Goal: Information Seeking & Learning: Learn about a topic

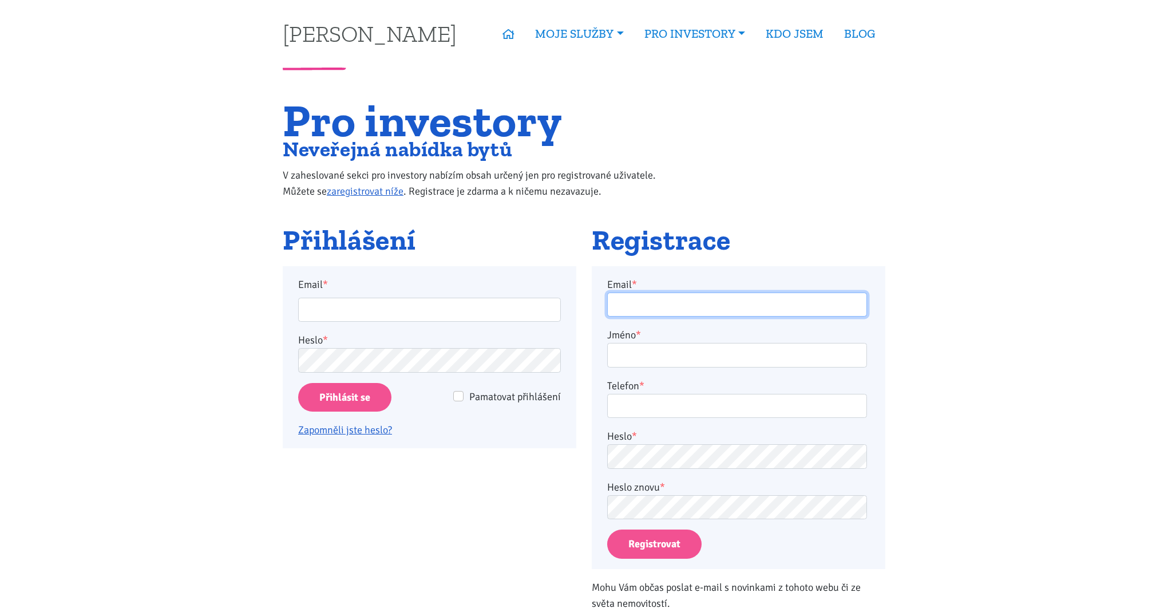
type input "sedasimon96@gmail.com"
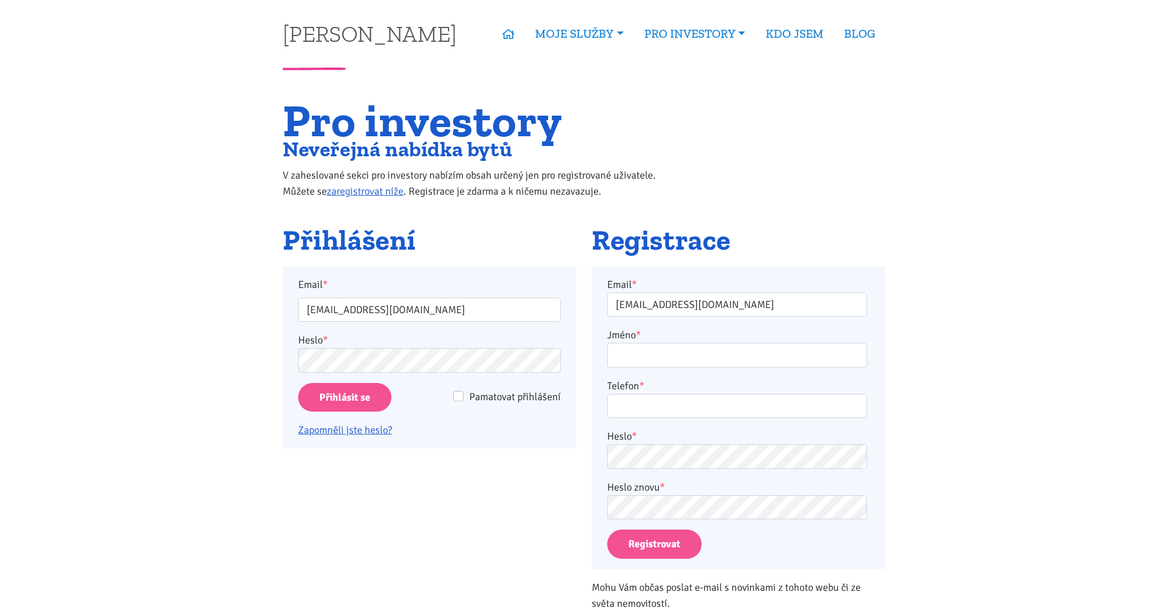
click at [361, 378] on div "Email * sedasimon96@gmail.com Heslo * Pamatovat přihlášení Přihlásit se Zapomně…" at bounding box center [429, 358] width 263 height 162
click at [349, 387] on input "Přihlásit se" at bounding box center [344, 397] width 93 height 29
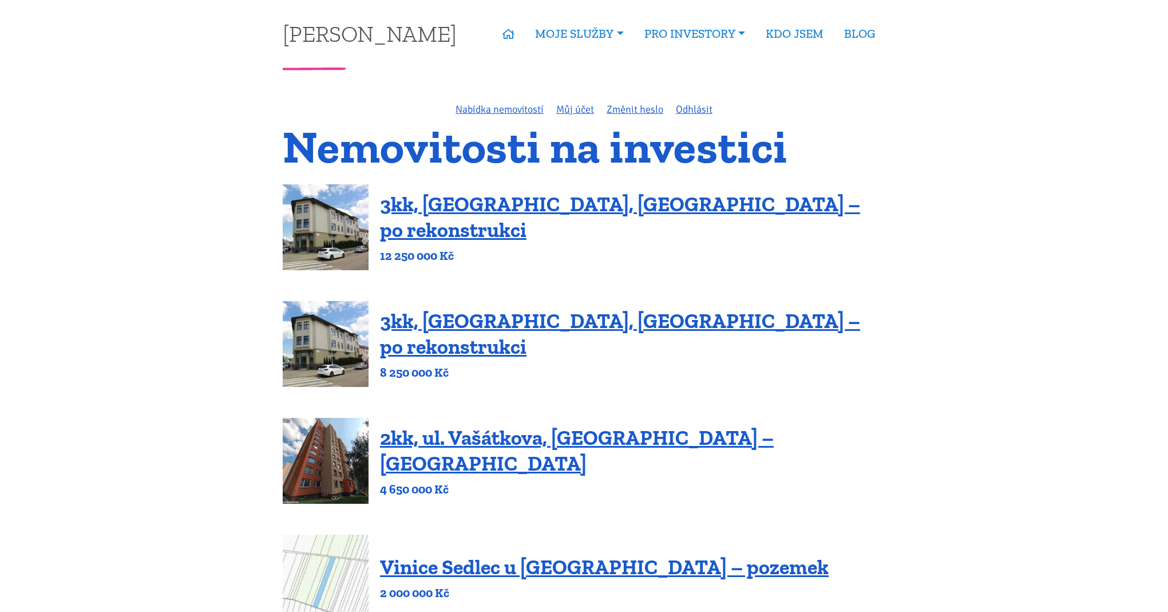
scroll to position [201, 0]
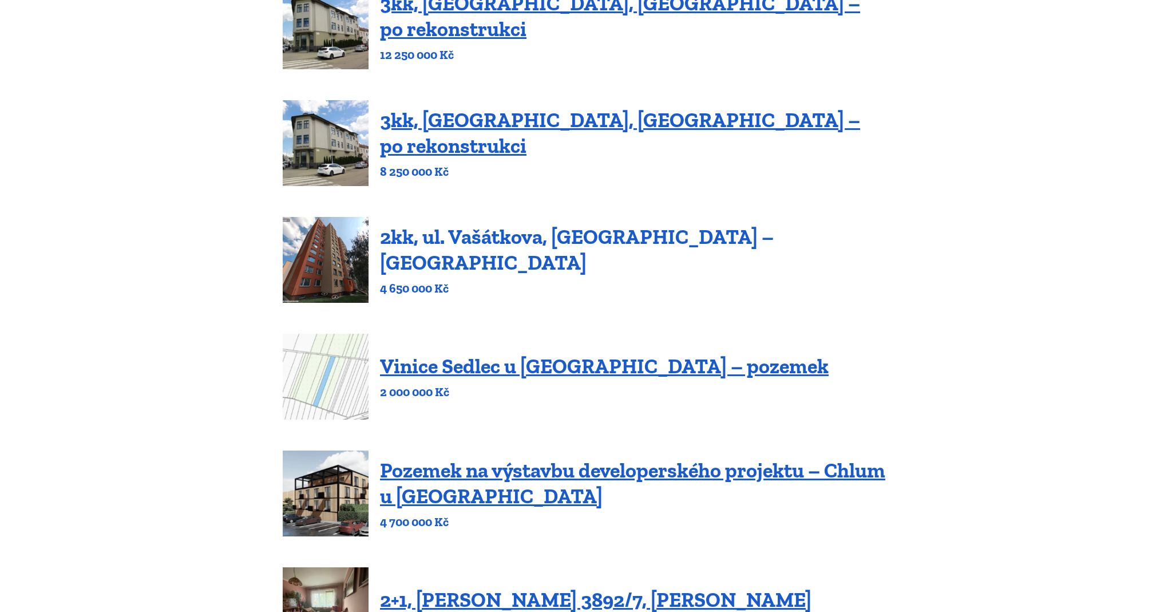
click at [595, 255] on link "2kk, ul. Vašátkova, [GEOGRAPHIC_DATA] – [GEOGRAPHIC_DATA]" at bounding box center [577, 249] width 394 height 50
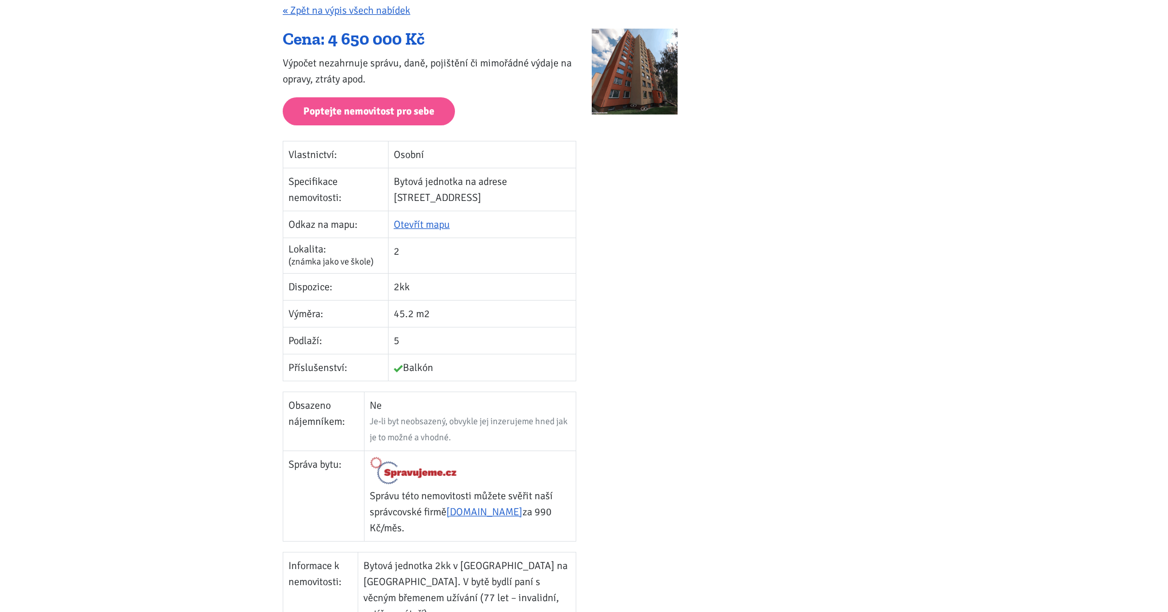
scroll to position [411, 0]
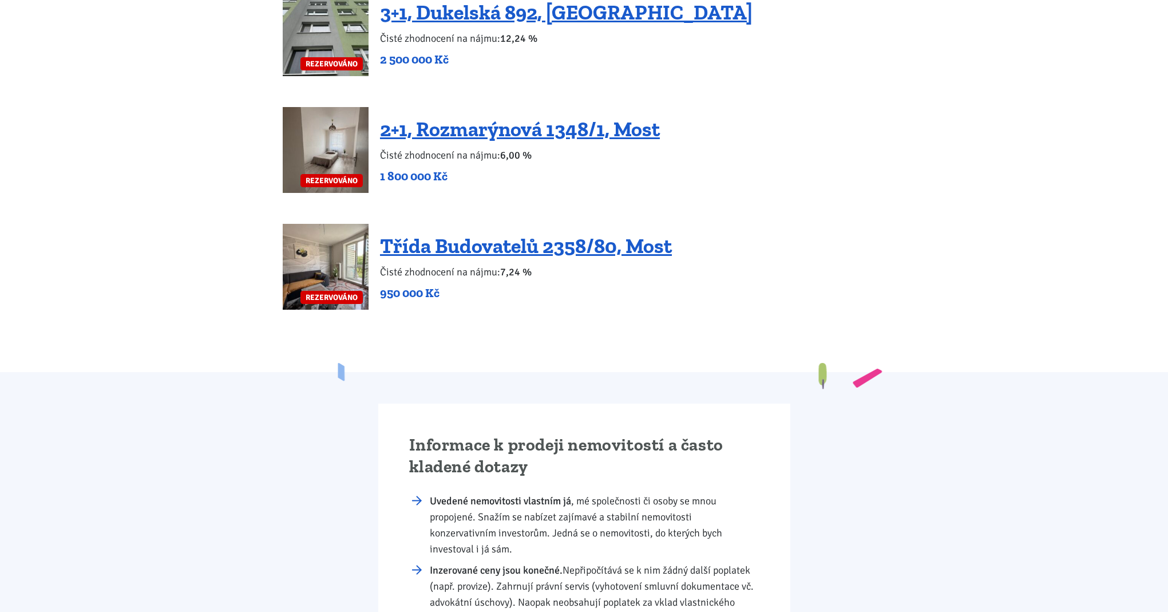
scroll to position [2428, 0]
